Goal: Task Accomplishment & Management: Manage account settings

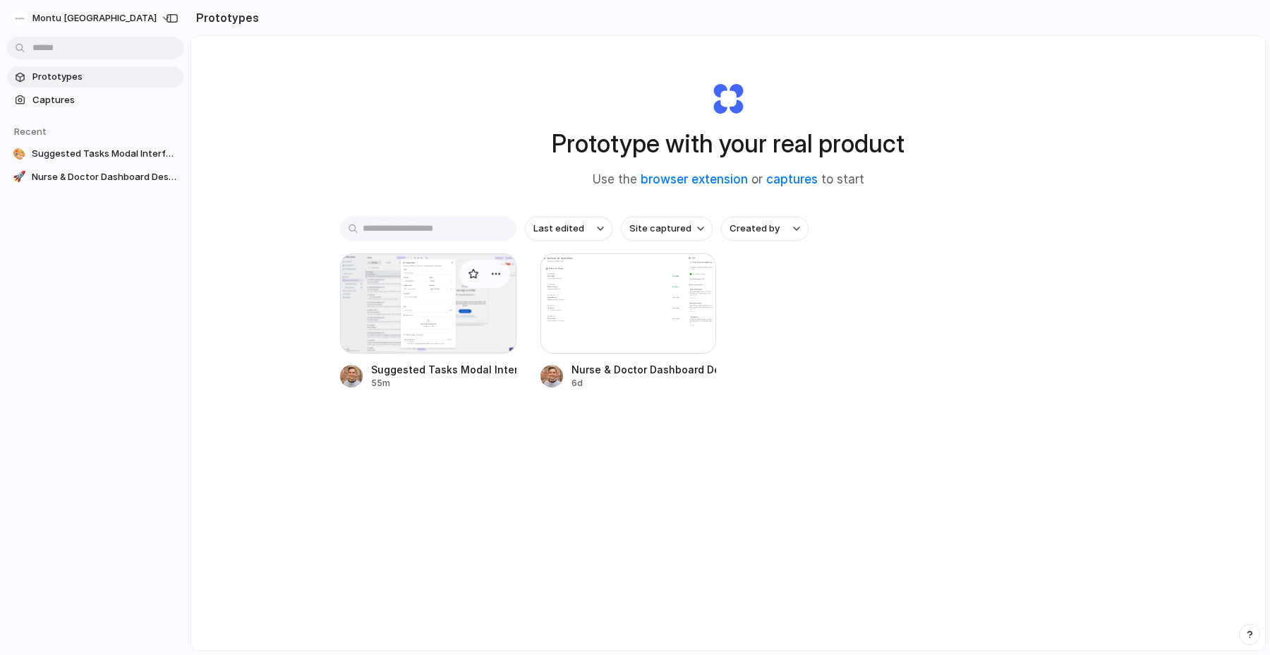
click at [413, 318] on div at bounding box center [428, 303] width 176 height 100
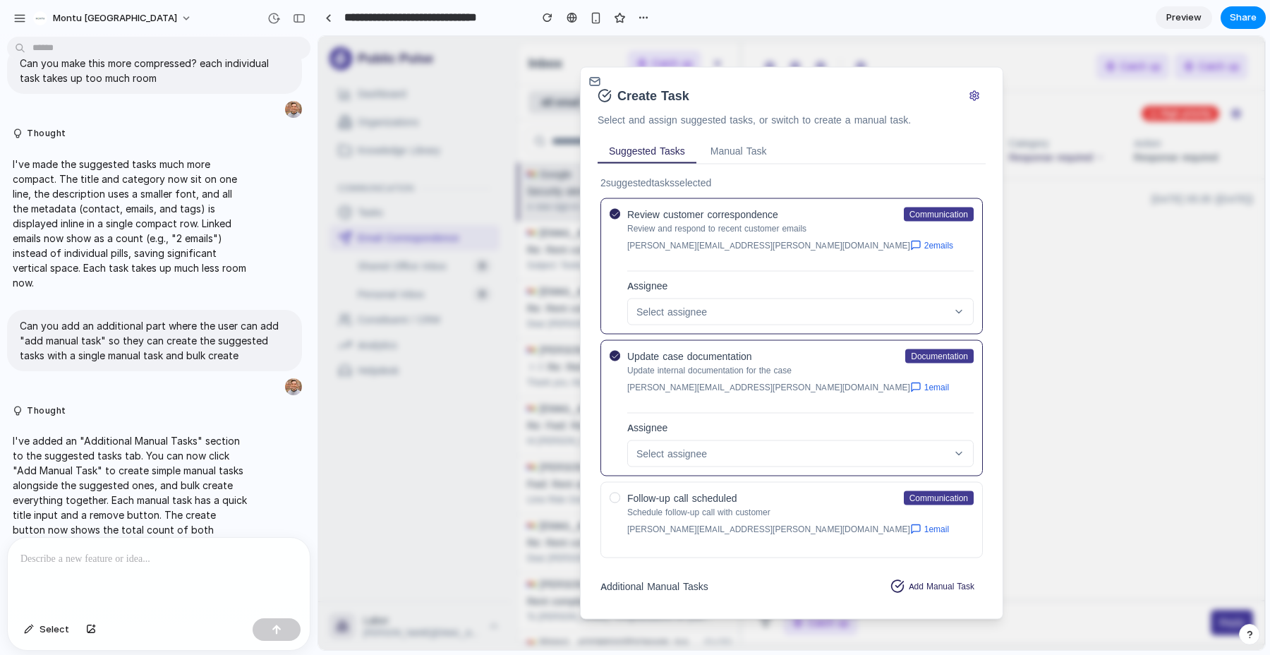
click at [959, 19] on section "**********" at bounding box center [791, 17] width 948 height 35
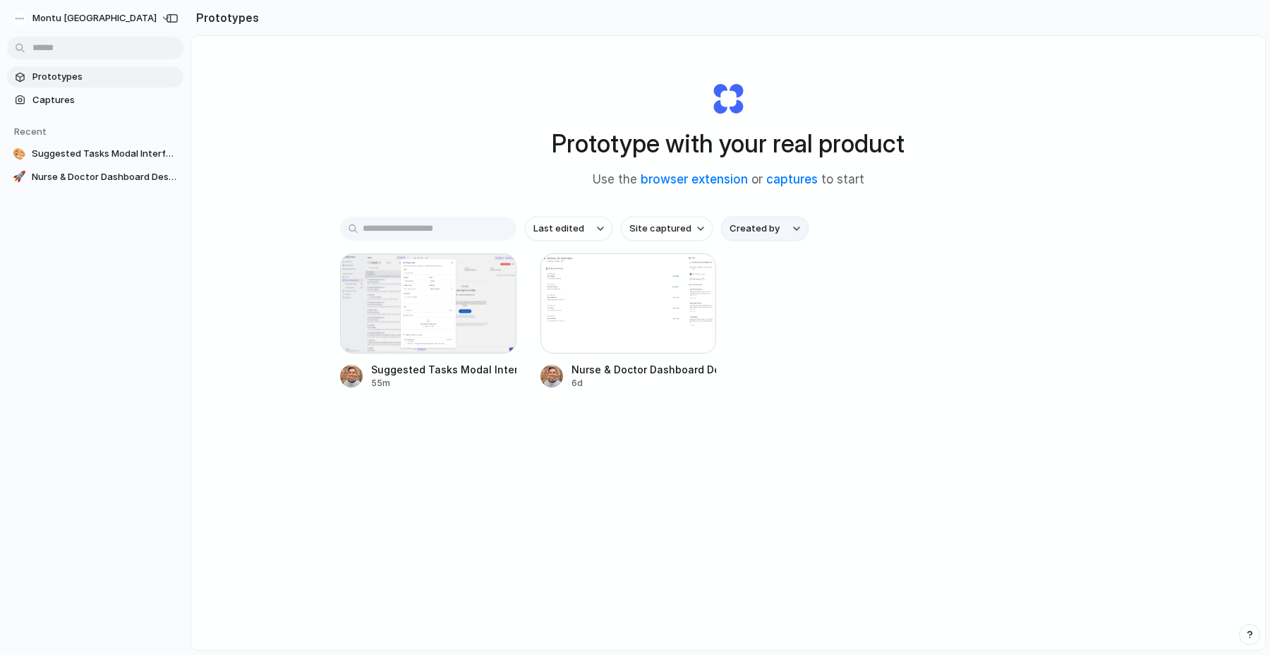
click at [771, 238] on button "Created by" at bounding box center [764, 229] width 87 height 24
click at [783, 287] on span "All users" at bounding box center [764, 291] width 37 height 14
click at [64, 154] on span "Suggested Tasks Modal Interface" at bounding box center [105, 154] width 146 height 14
click at [441, 347] on div at bounding box center [428, 303] width 176 height 100
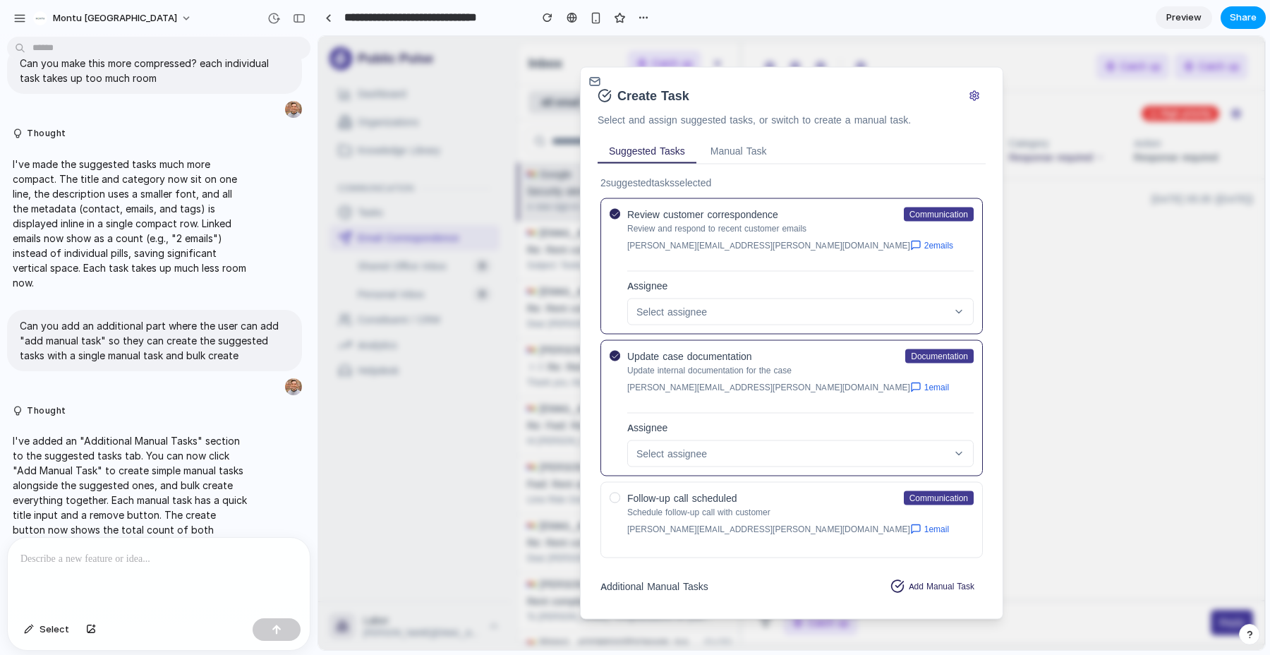
click at [1248, 11] on span "Share" at bounding box center [1243, 18] width 27 height 14
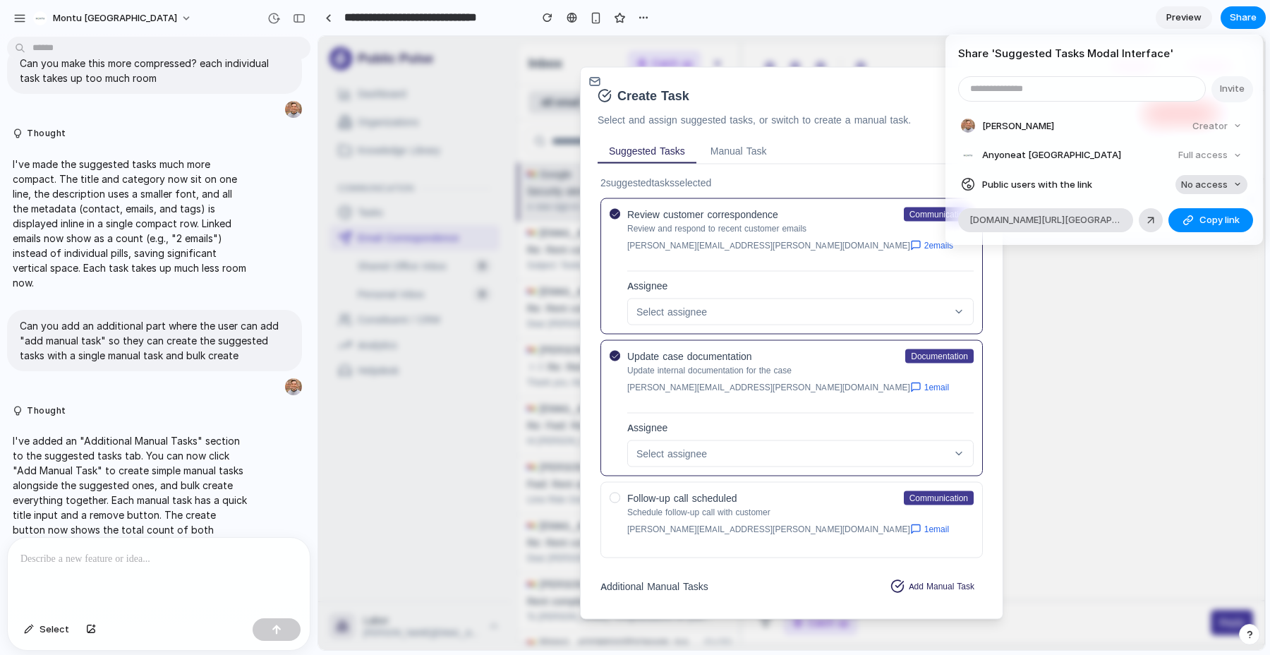
click at [1211, 180] on span "No access" at bounding box center [1204, 185] width 47 height 14
click at [1195, 238] on span "Full access" at bounding box center [1191, 237] width 49 height 14
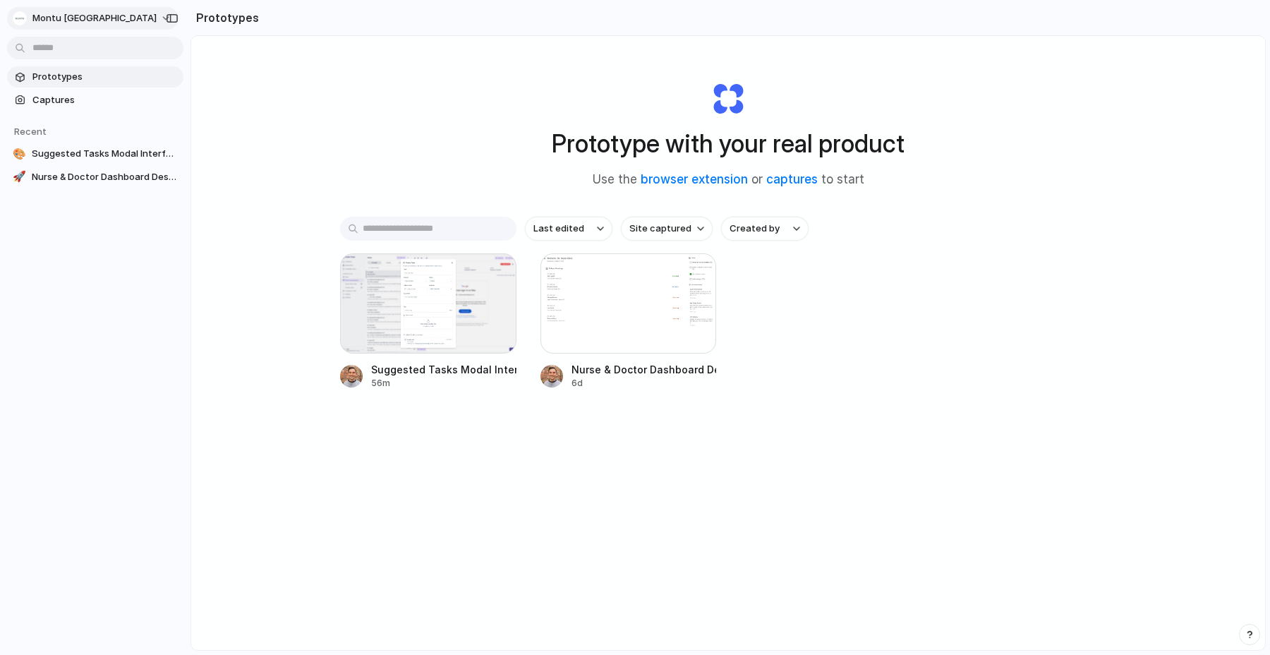
click at [114, 23] on button "Montu [GEOGRAPHIC_DATA]" at bounding box center [92, 18] width 171 height 23
click at [313, 70] on div "Settings Invite members Change theme Sign out" at bounding box center [635, 327] width 1270 height 655
